Goal: Find specific page/section: Find specific page/section

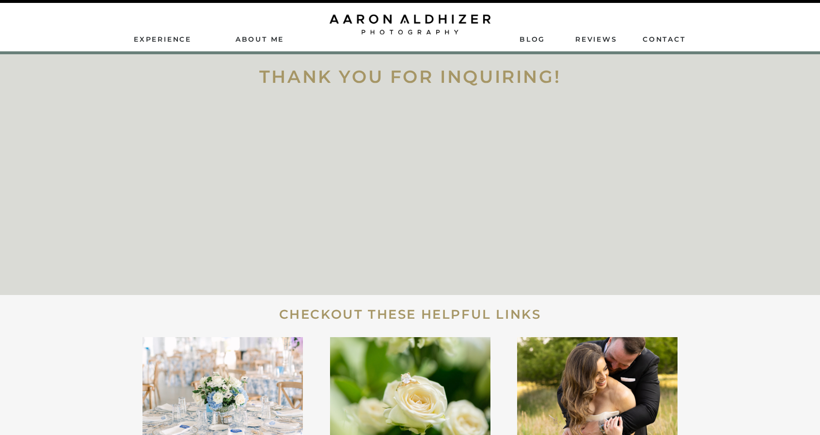
click at [389, 29] on div at bounding box center [409, 25] width 161 height 20
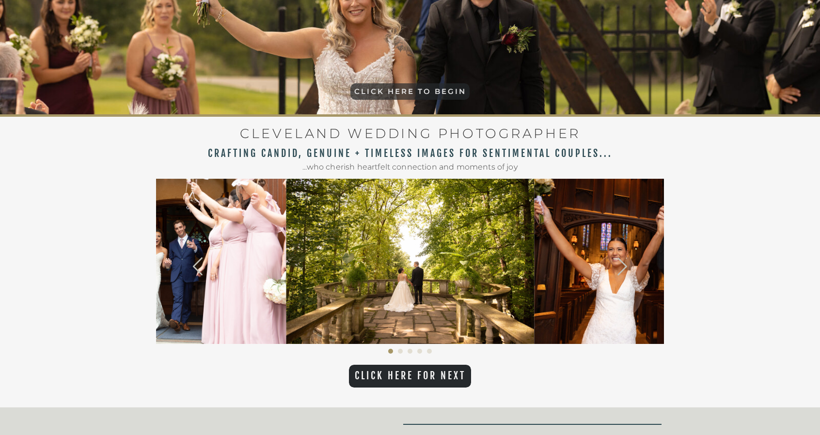
scroll to position [234, 0]
click at [618, 271] on icon at bounding box center [622, 266] width 141 height 21
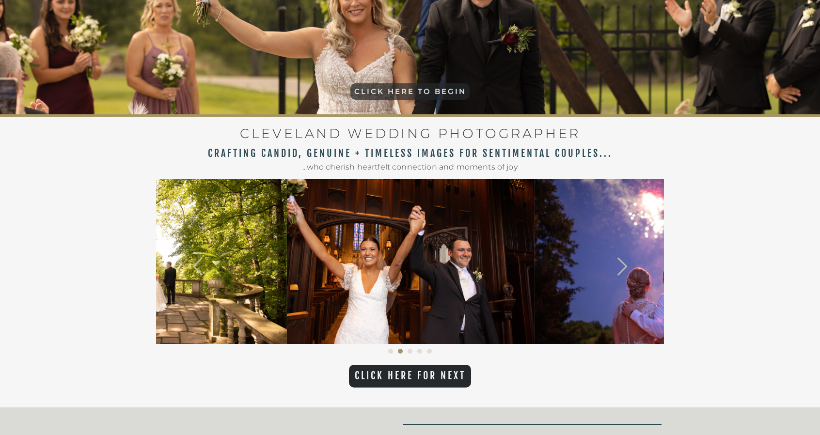
click at [618, 271] on icon at bounding box center [622, 266] width 141 height 21
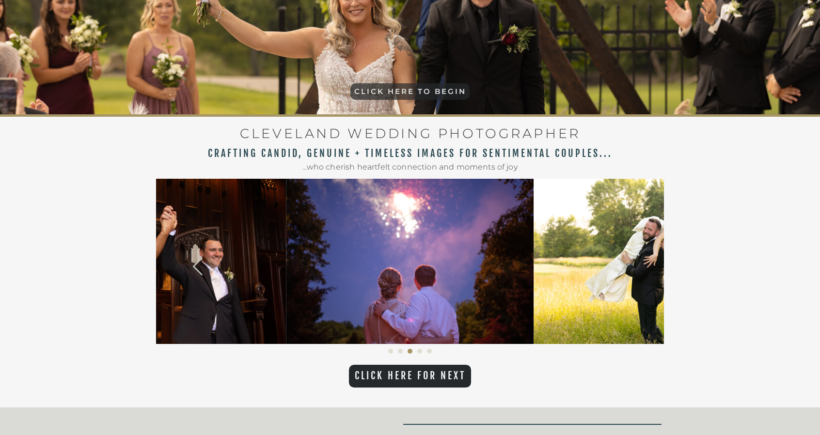
click at [618, 271] on icon at bounding box center [622, 266] width 141 height 21
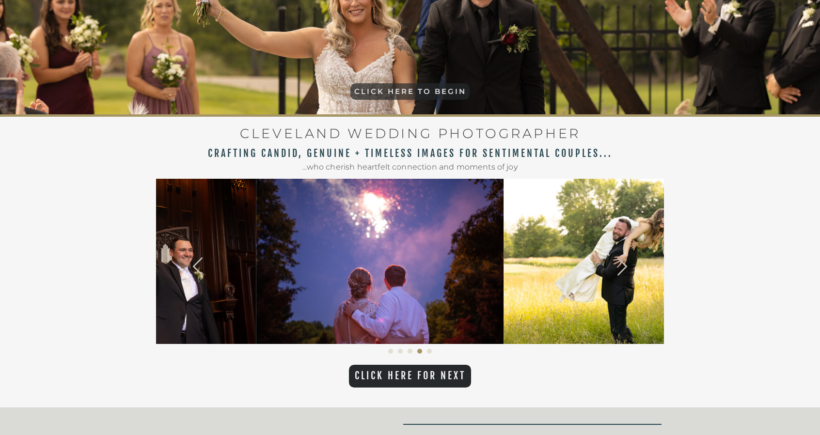
click at [618, 271] on icon at bounding box center [622, 266] width 141 height 21
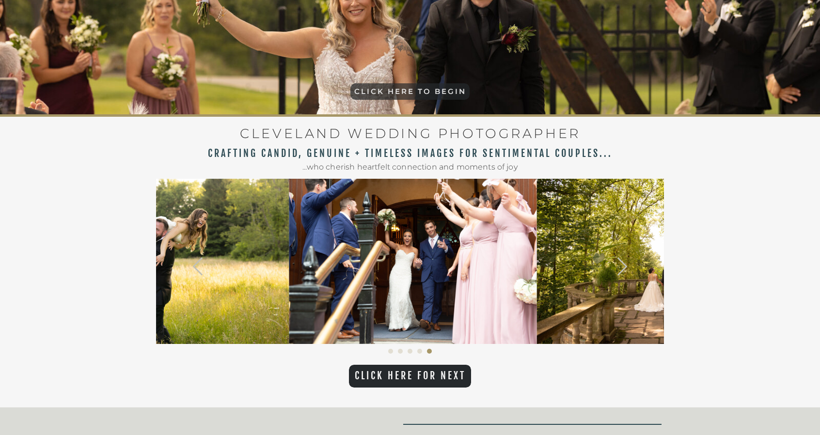
click at [618, 271] on icon at bounding box center [622, 266] width 141 height 21
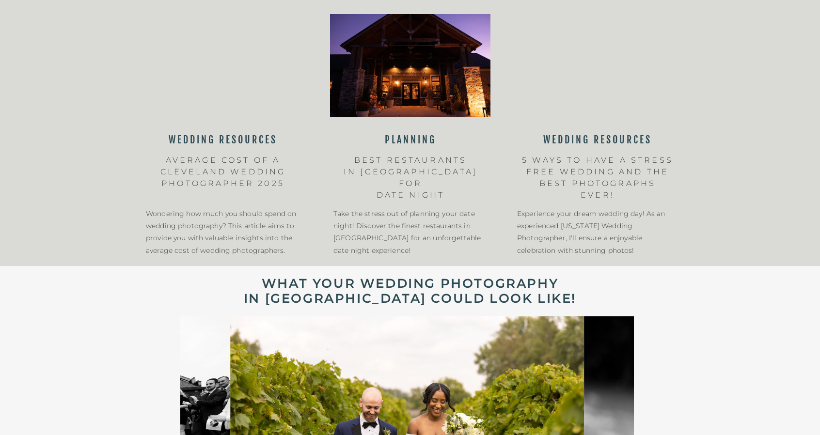
scroll to position [1574, 0]
